Goal: Task Accomplishment & Management: Complete application form

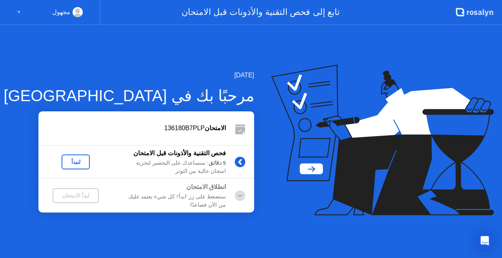
click at [72, 161] on div "لنبدأ" at bounding box center [76, 162] width 22 height 6
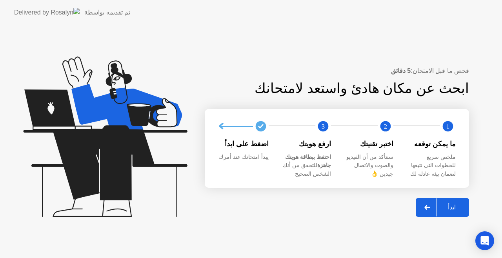
click at [452, 211] on div "ابدأ" at bounding box center [452, 206] width 30 height 7
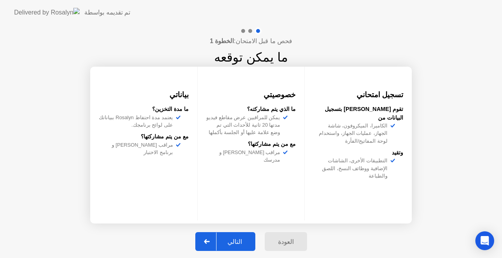
click at [241, 243] on div "التالي" at bounding box center [234, 241] width 36 height 7
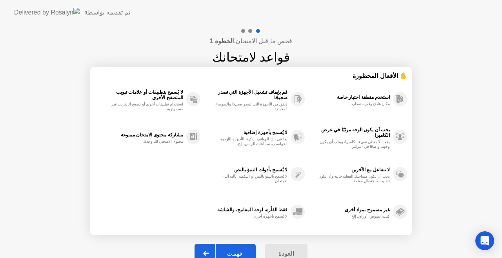
click at [230, 253] on div "فهمت" at bounding box center [235, 253] width 38 height 7
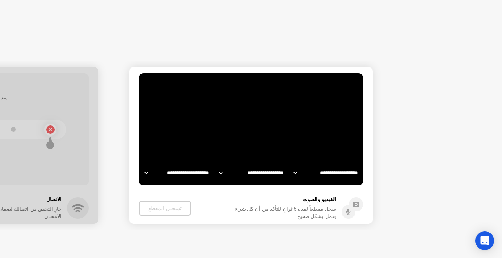
select select "**********"
select select "*******"
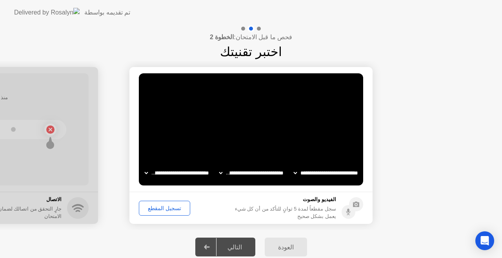
click at [165, 208] on div "تسجيل المقطع" at bounding box center [164, 208] width 46 height 6
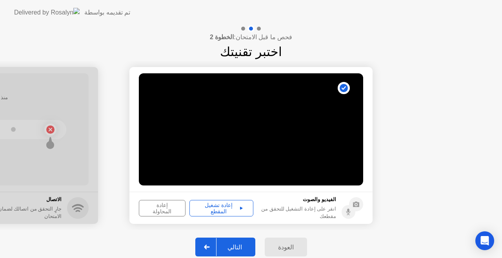
click at [198, 212] on button "إعادة تشغيل المقطع" at bounding box center [221, 208] width 64 height 16
click at [230, 245] on div "التالي" at bounding box center [234, 246] width 36 height 7
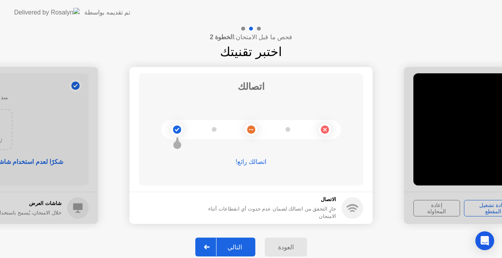
click at [236, 246] on div "التالي" at bounding box center [234, 246] width 36 height 7
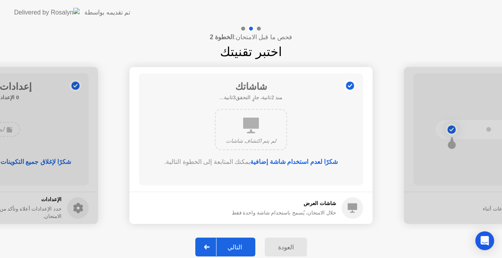
click at [236, 246] on div "التالي" at bounding box center [234, 246] width 36 height 7
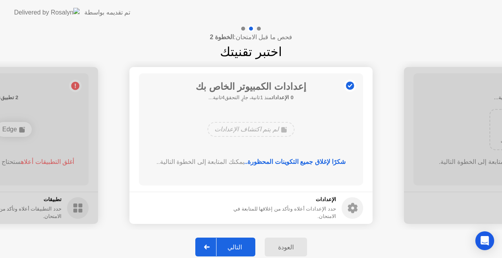
click at [236, 246] on div "التالي" at bounding box center [234, 246] width 36 height 7
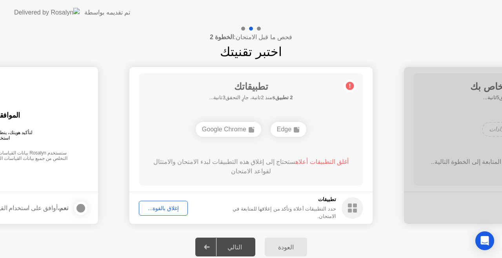
click at [159, 209] on div "إغلاق بالقوة..." at bounding box center [162, 208] width 43 height 6
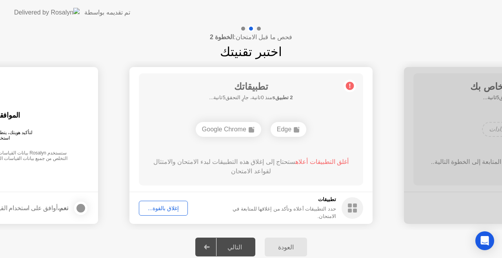
click at [158, 208] on div "إغلاق بالقوة..." at bounding box center [162, 208] width 43 height 6
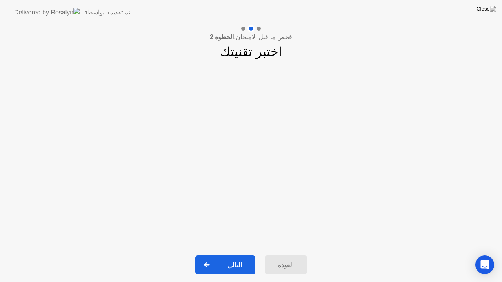
click at [230, 255] on button "التالي" at bounding box center [225, 264] width 60 height 19
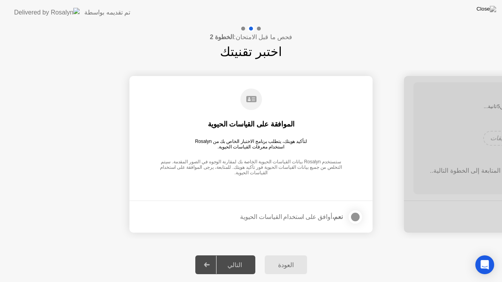
click at [351, 216] on div at bounding box center [354, 216] width 9 height 9
click at [244, 257] on div "التالي" at bounding box center [234, 264] width 36 height 7
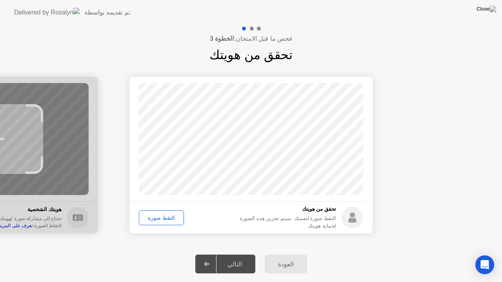
click at [167, 221] on div "التقط صورة" at bounding box center [161, 218] width 40 height 6
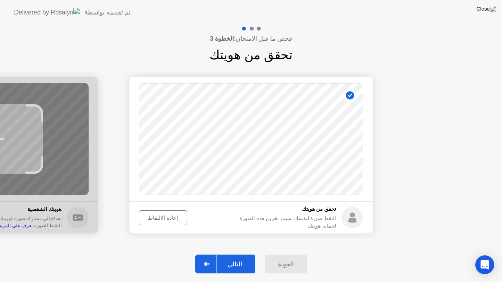
click at [234, 257] on div "التالي" at bounding box center [234, 264] width 36 height 7
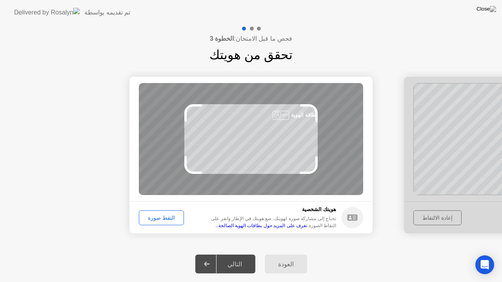
click at [151, 220] on div "التقط صورة" at bounding box center [161, 218] width 40 height 6
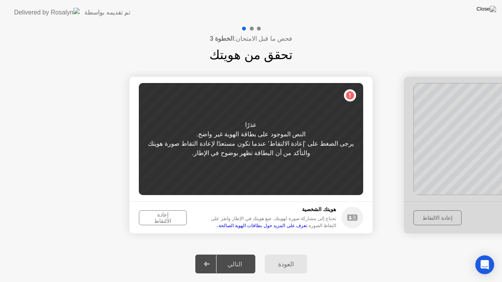
click at [151, 220] on div "إعادة الالتقاط" at bounding box center [162, 218] width 42 height 13
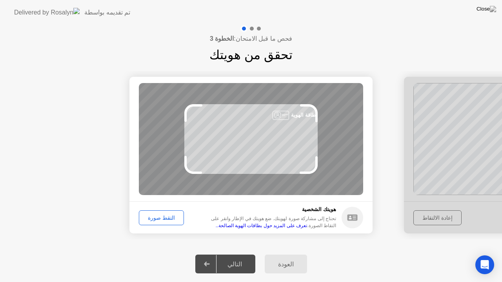
click at [151, 220] on div "التقط صورة" at bounding box center [161, 218] width 40 height 6
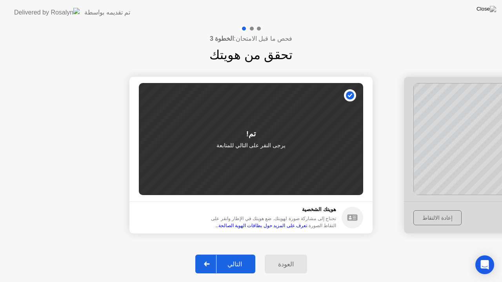
click at [232, 257] on div "التالي" at bounding box center [234, 264] width 36 height 7
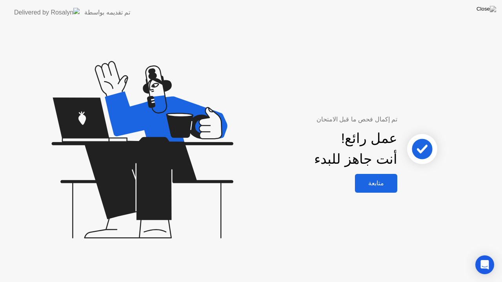
click at [378, 183] on div "متابعة" at bounding box center [376, 182] width 38 height 7
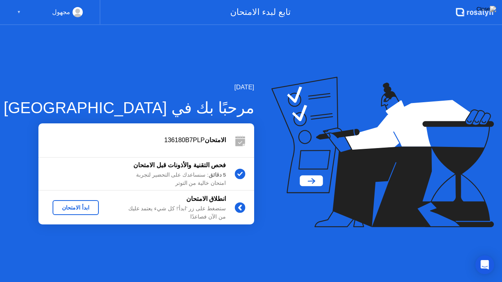
click at [78, 207] on div "ابدأ الامتحان" at bounding box center [76, 208] width 40 height 6
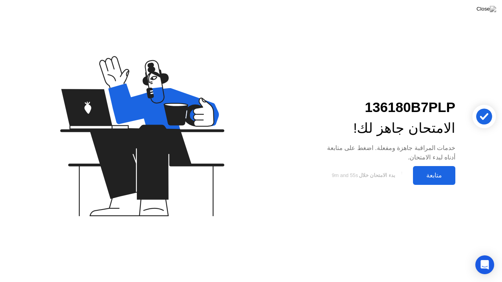
click at [427, 172] on div "متابعة" at bounding box center [434, 175] width 38 height 7
